Goal: Information Seeking & Learning: Learn about a topic

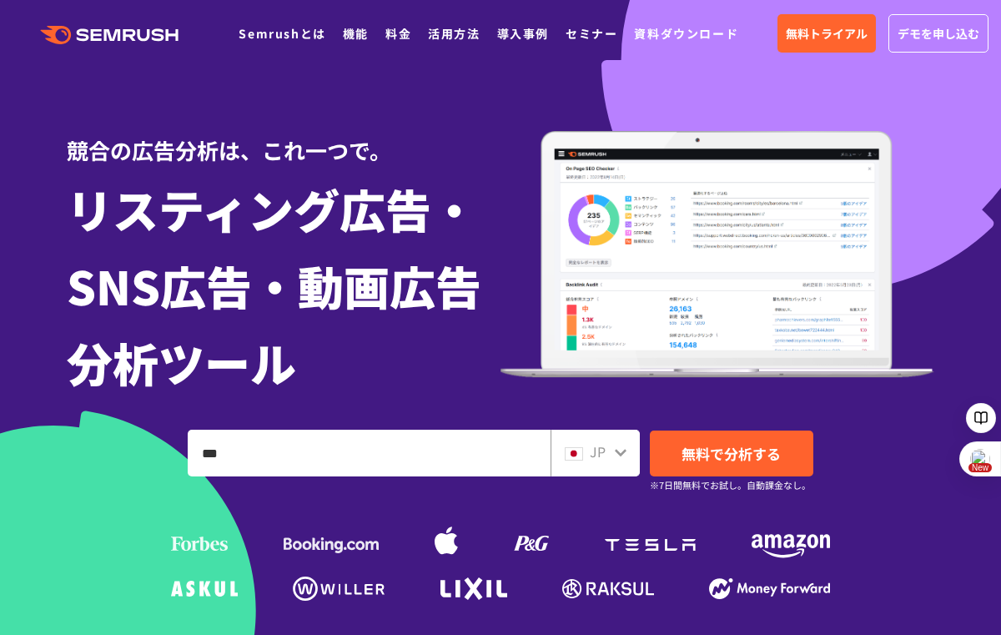
type input "***"
click at [752, 458] on span "無料で分析する" at bounding box center [731, 453] width 99 height 21
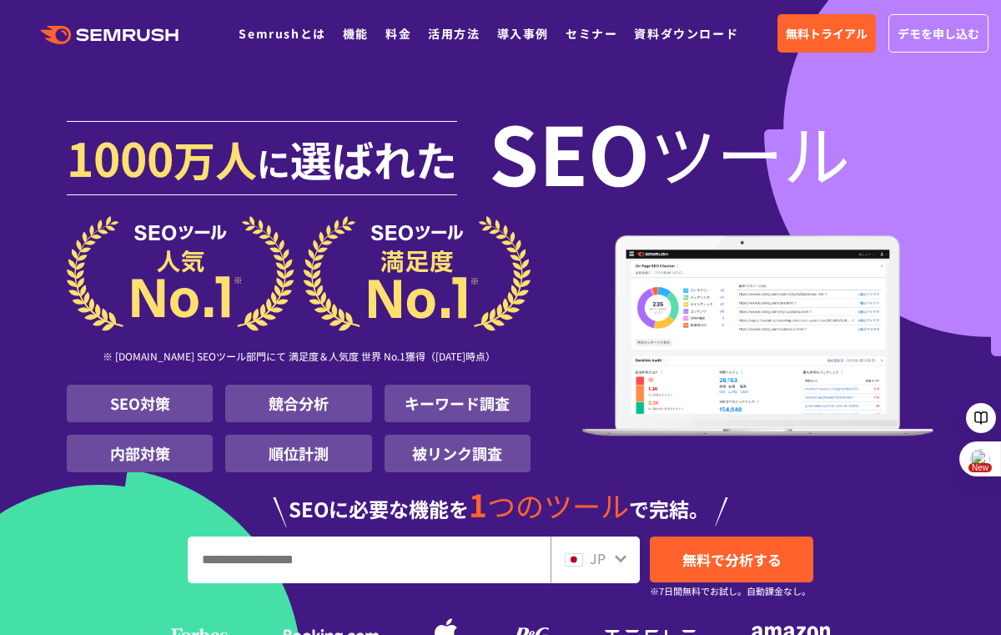
click at [472, 583] on input "URL、キーワードを入力してください" at bounding box center [369, 559] width 361 height 45
type input "****"
